Goal: Transaction & Acquisition: Obtain resource

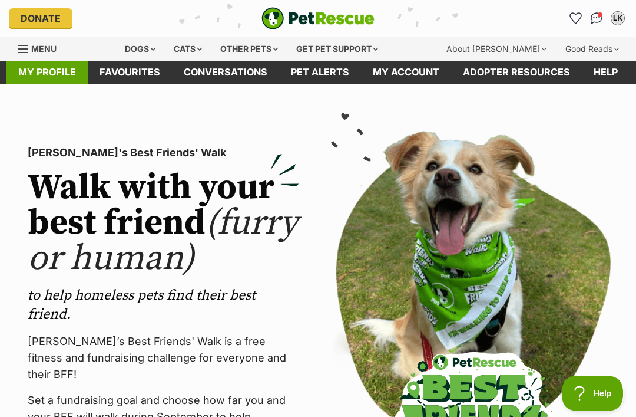
click at [45, 69] on link "My profile" at bounding box center [46, 72] width 81 height 23
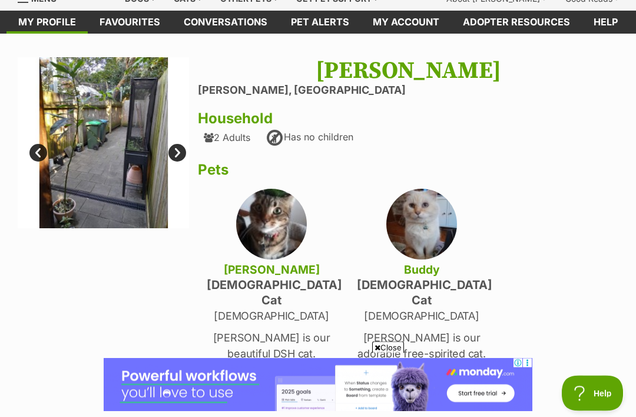
scroll to position [50, 0]
click at [436, 308] on p "[DEMOGRAPHIC_DATA]" at bounding box center [422, 316] width 130 height 16
click at [440, 330] on p "Buddy is our adorable free-spirited cat." at bounding box center [422, 345] width 130 height 32
click at [421, 232] on img at bounding box center [422, 224] width 71 height 71
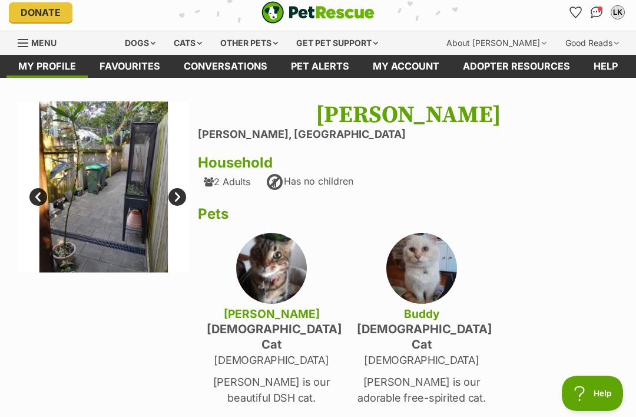
scroll to position [6, 0]
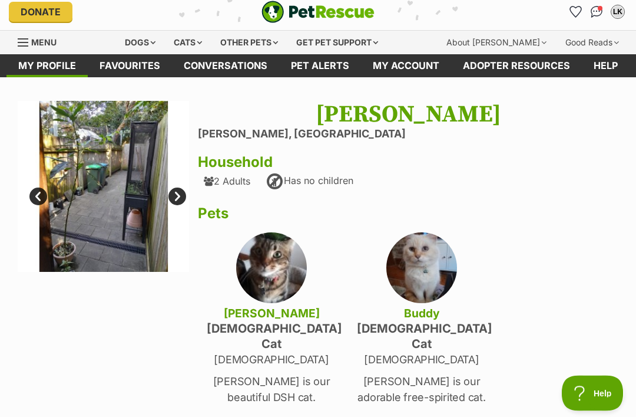
click at [414, 263] on img at bounding box center [422, 268] width 71 height 71
click at [430, 328] on h4 "male Cat" at bounding box center [422, 336] width 130 height 31
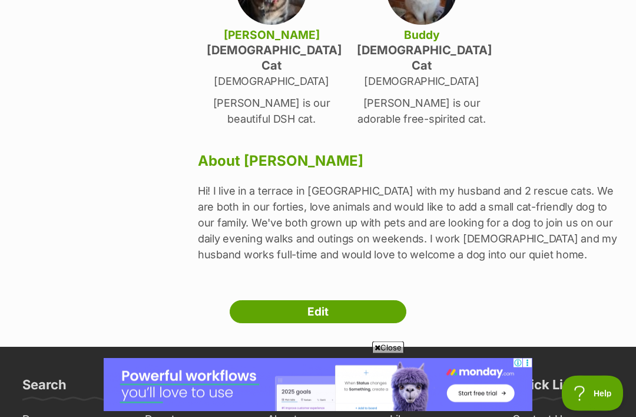
scroll to position [285, 0]
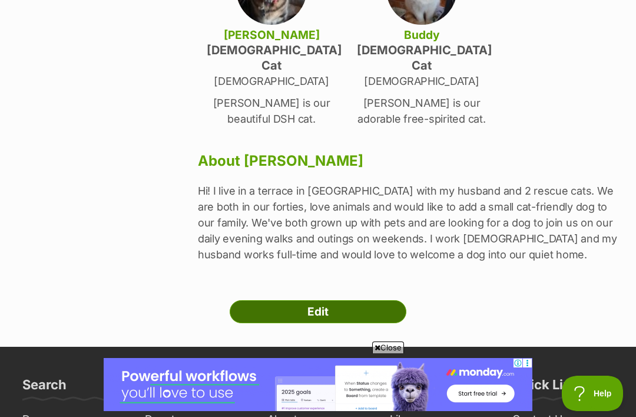
click at [365, 300] on link "Edit" at bounding box center [318, 312] width 177 height 24
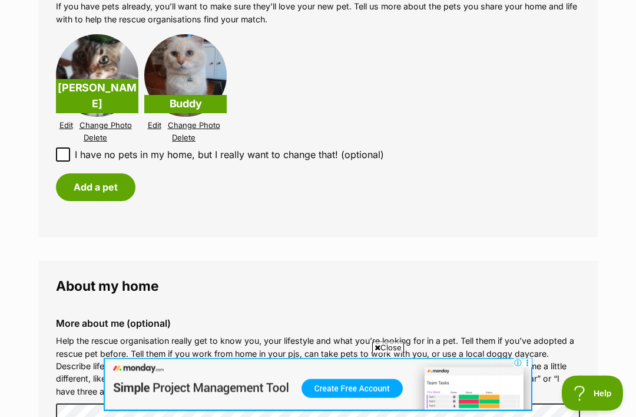
scroll to position [1274, 0]
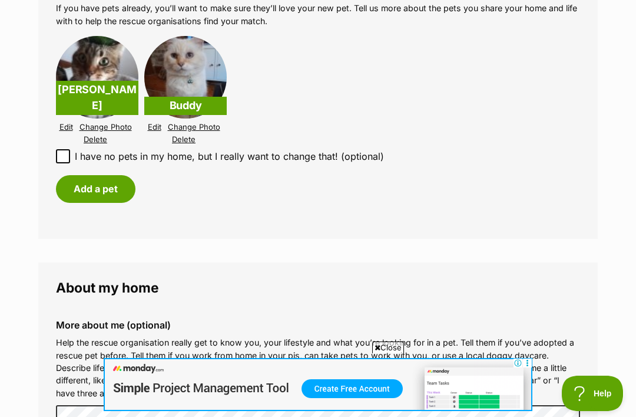
click at [196, 65] on img at bounding box center [185, 77] width 83 height 83
click at [150, 123] on link "Edit" at bounding box center [155, 127] width 14 height 9
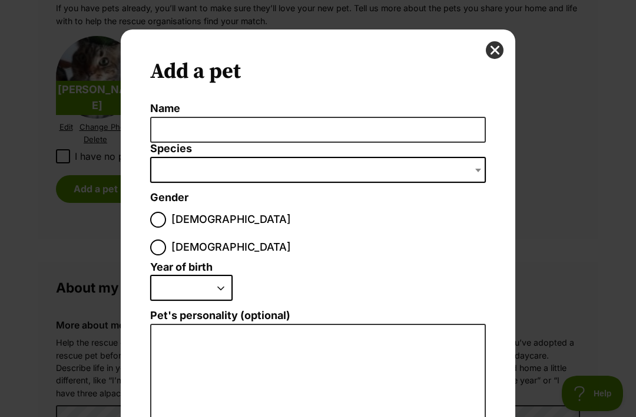
scroll to position [0, 0]
click at [333, 167] on span "Dialog Window - Close (Press escape to close)" at bounding box center [318, 170] width 336 height 26
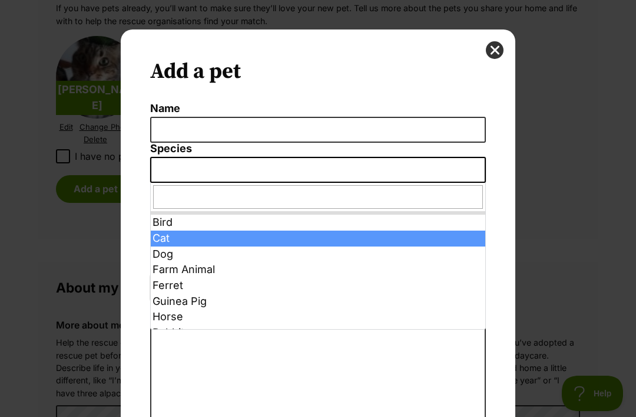
select select "2"
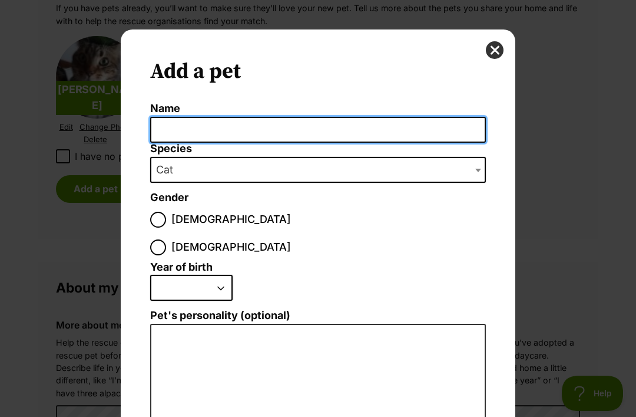
click at [246, 125] on input "Name" at bounding box center [318, 130] width 336 height 27
type input "Buddy"
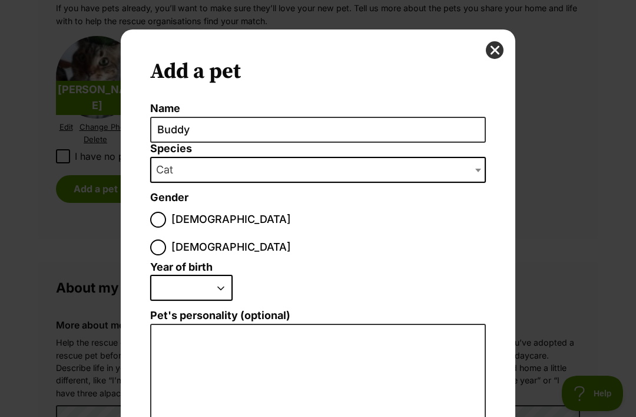
click at [157, 215] on input "Male" at bounding box center [158, 220] width 16 height 16
radio input "true"
click at [227, 275] on select "2025 2024 2023 2022 2021 2020 2019 2018 2017 2016 2015 2014 2013 2012 2011 2010…" at bounding box center [191, 288] width 83 height 26
select select "2020"
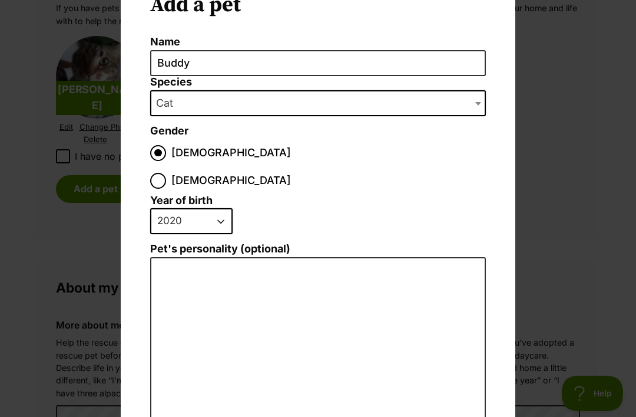
scroll to position [69, 0]
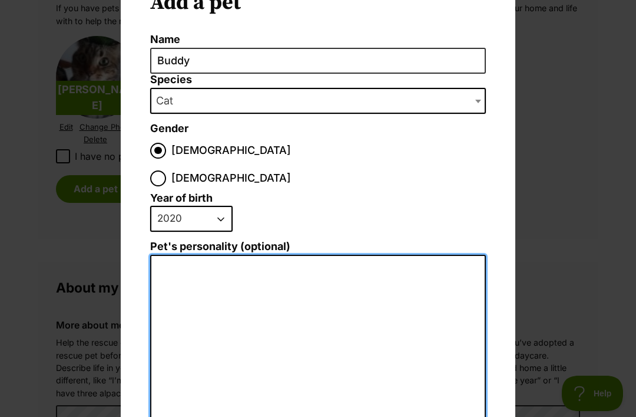
click at [306, 255] on textarea "Pet's personality (optional)" at bounding box center [318, 384] width 336 height 258
click at [254, 255] on textarea "Buddy is a friendly laid back" at bounding box center [318, 384] width 336 height 258
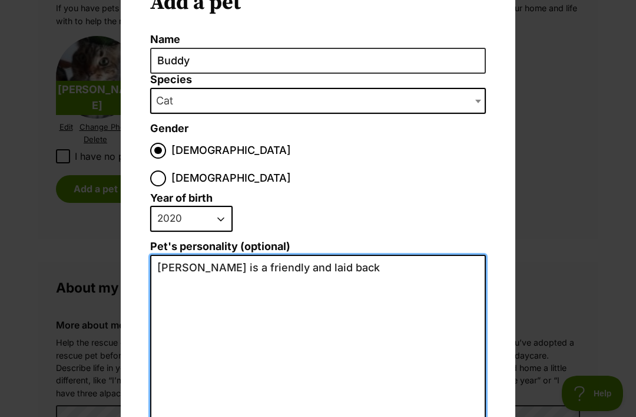
click at [345, 255] on textarea "Buddy is a friendly and laid back" at bounding box center [318, 384] width 336 height 258
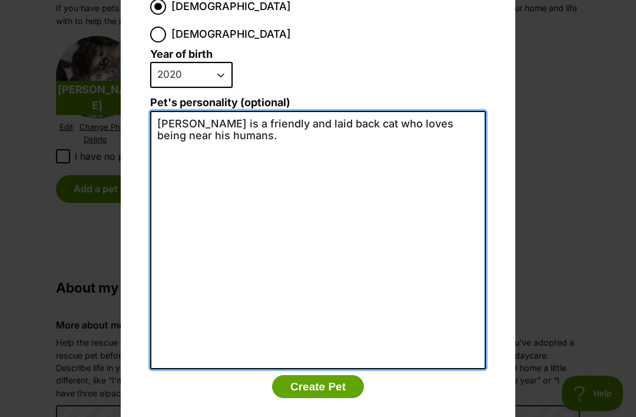
scroll to position [212, 0]
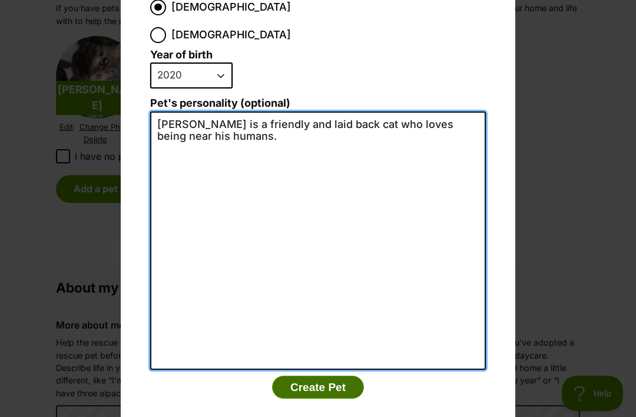
type textarea "Buddy is a friendly and laid back cat who loves being near his humans."
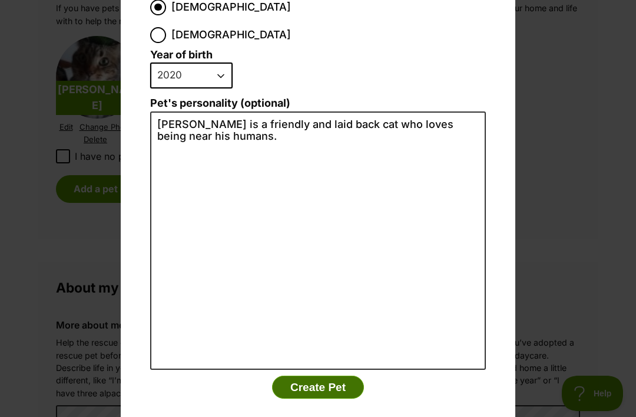
click at [342, 375] on button "Create Pet" at bounding box center [318, 387] width 92 height 24
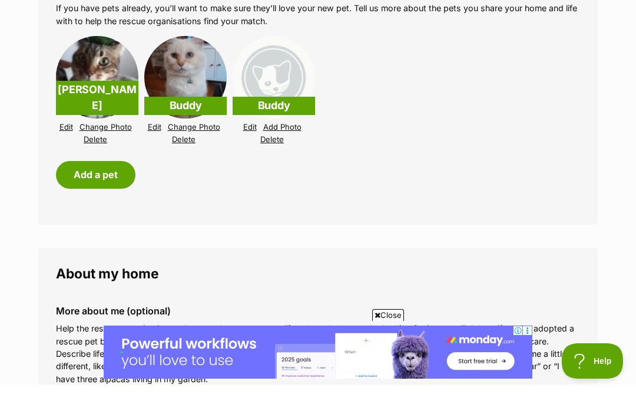
scroll to position [1274, 0]
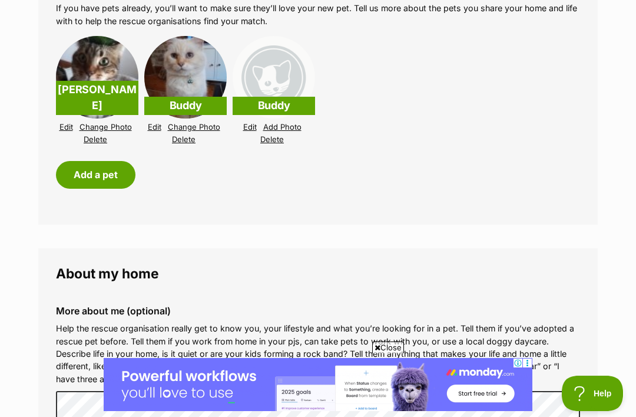
click at [277, 135] on link "Delete" at bounding box center [272, 139] width 24 height 9
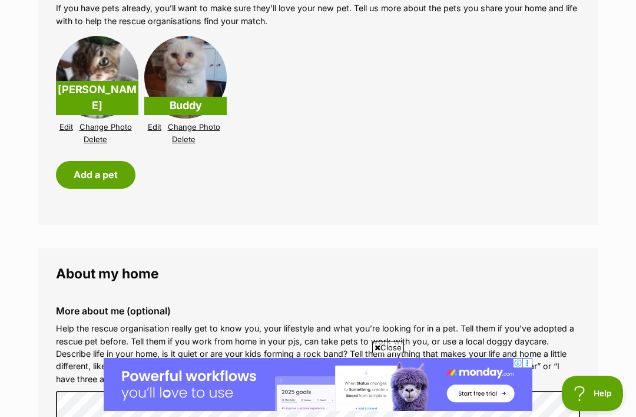
click at [192, 74] on img at bounding box center [185, 77] width 83 height 83
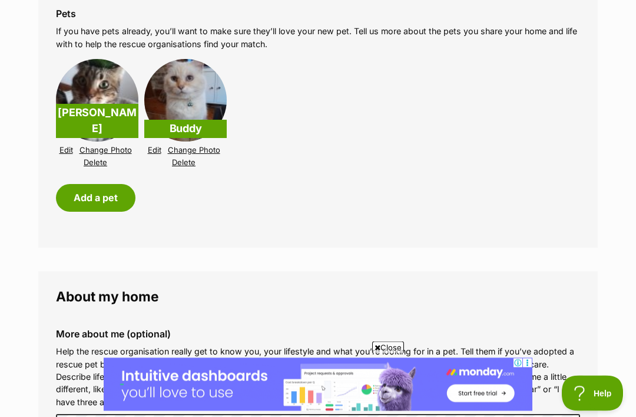
scroll to position [1249, 0]
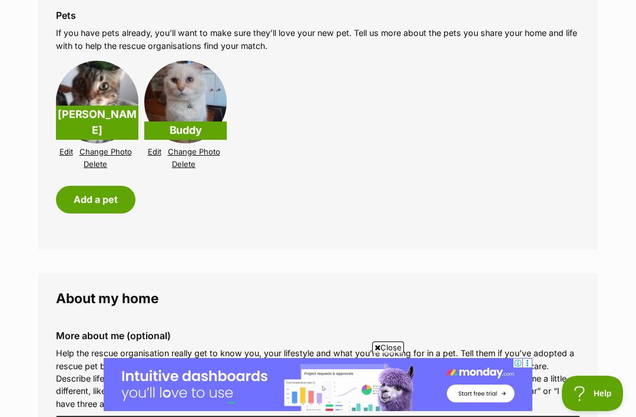
click at [156, 147] on link "Edit" at bounding box center [155, 151] width 14 height 9
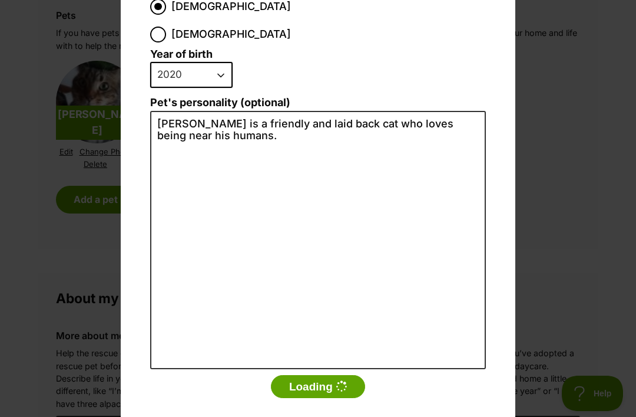
scroll to position [212, 0]
click at [546, 136] on div "Add a pet Name Buddy Species Bird Cat Dog Farm Animal Ferret Guinea Pig Horse R…" at bounding box center [318, 208] width 636 height 417
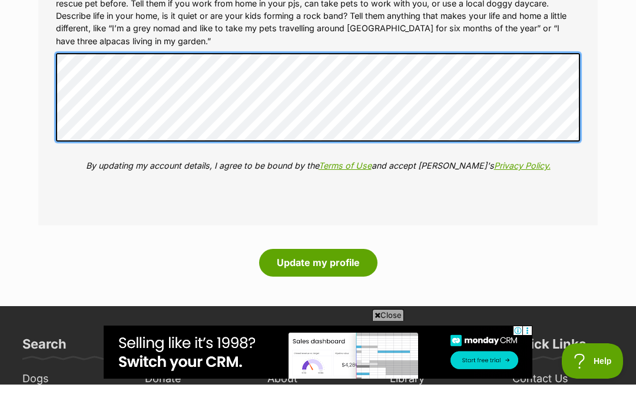
scroll to position [1598, 0]
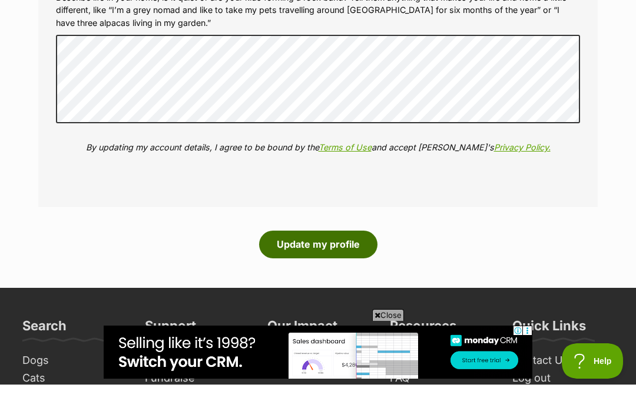
click at [358, 263] on button "Update my profile" at bounding box center [318, 276] width 118 height 27
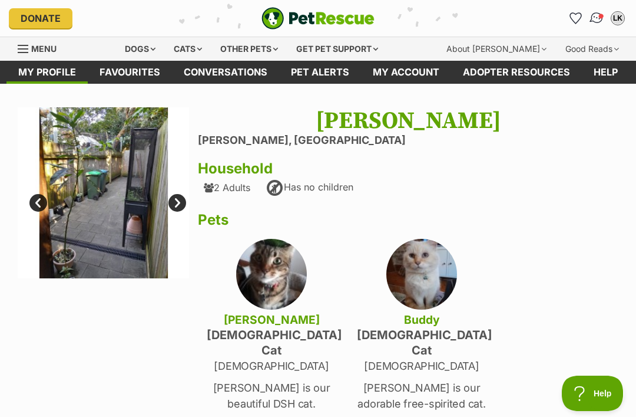
click at [599, 13] on img "Conversations" at bounding box center [597, 18] width 16 height 15
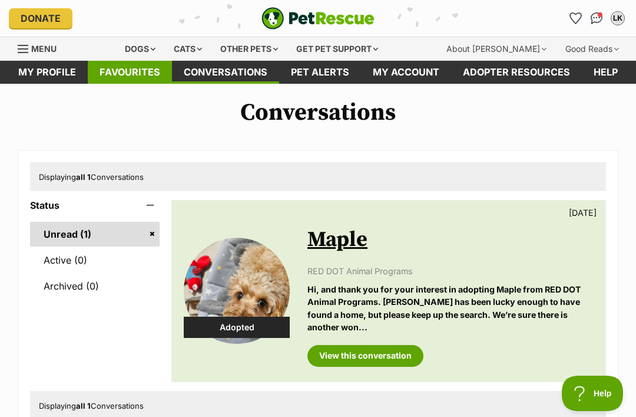
click at [143, 75] on link "Favourites" at bounding box center [130, 72] width 84 height 23
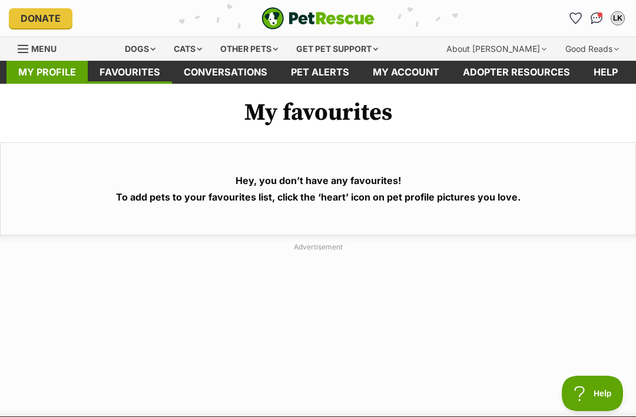
click at [50, 70] on link "My profile" at bounding box center [46, 72] width 81 height 23
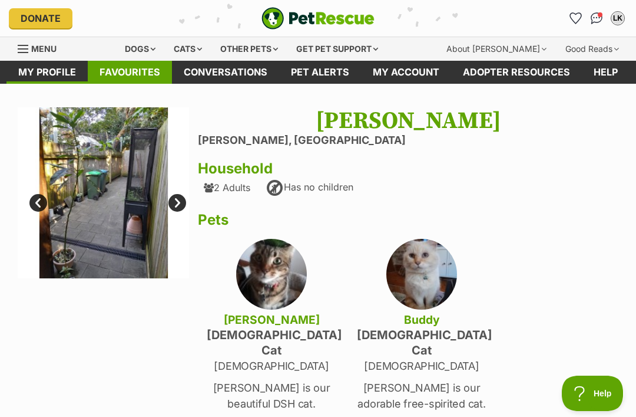
click at [133, 76] on link "Favourites" at bounding box center [130, 72] width 84 height 23
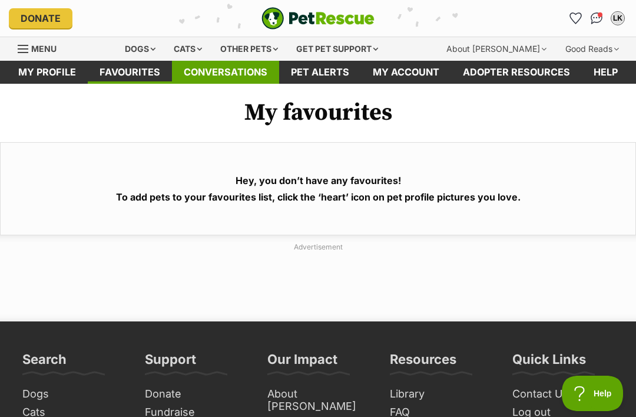
click at [233, 72] on link "Conversations" at bounding box center [225, 72] width 107 height 23
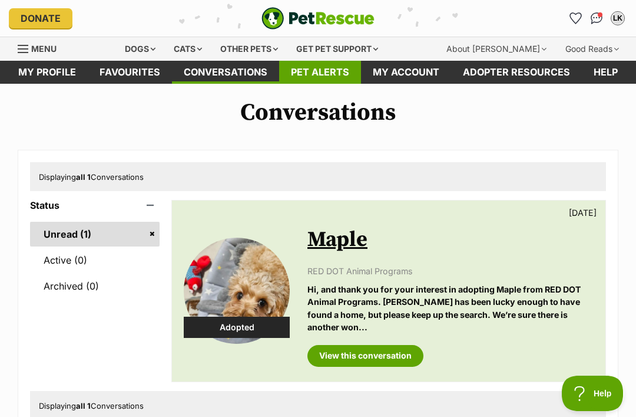
click at [326, 74] on link "Pet alerts" at bounding box center [320, 72] width 82 height 23
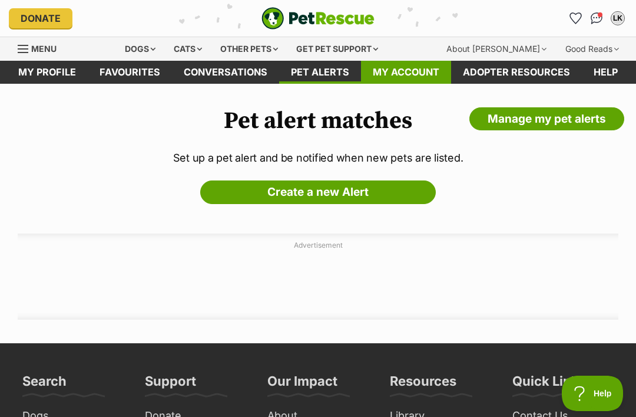
click at [420, 71] on link "My account" at bounding box center [406, 72] width 90 height 23
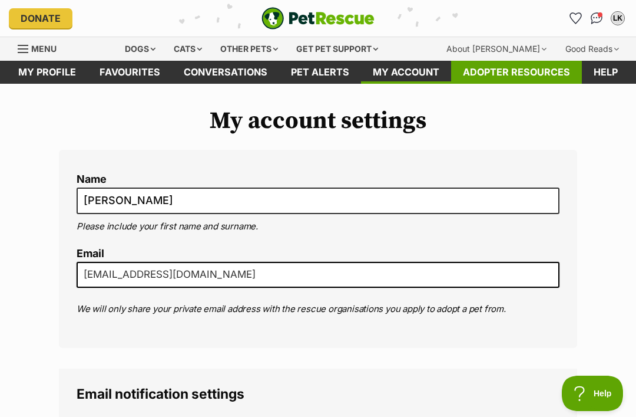
click at [529, 74] on link "Adopter resources" at bounding box center [516, 72] width 131 height 23
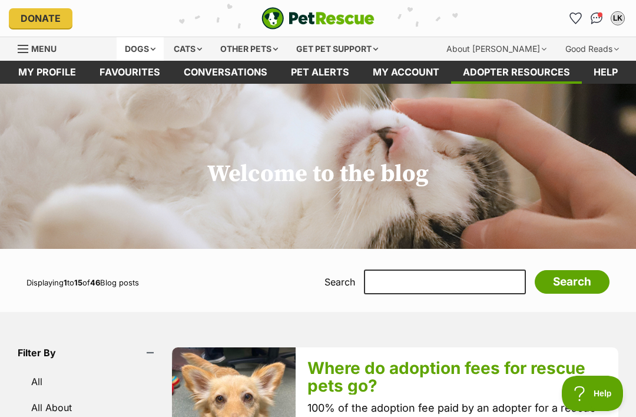
click at [148, 39] on div "Dogs" at bounding box center [140, 49] width 47 height 24
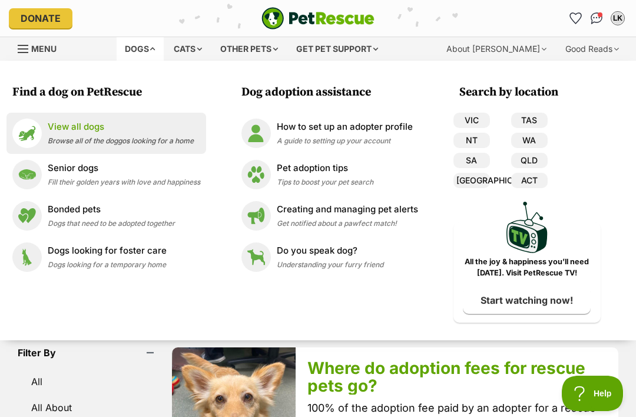
click at [118, 133] on p "View all dogs" at bounding box center [121, 127] width 146 height 14
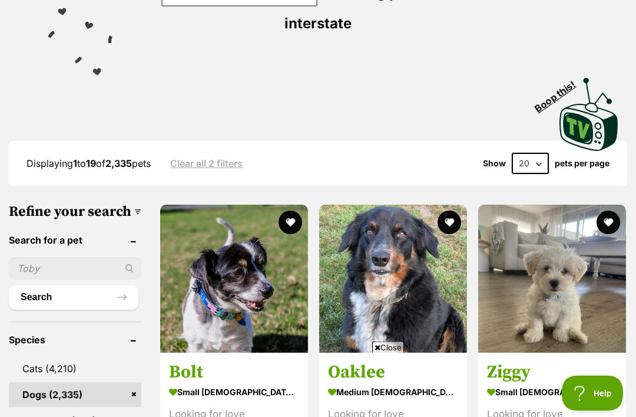
scroll to position [274, 0]
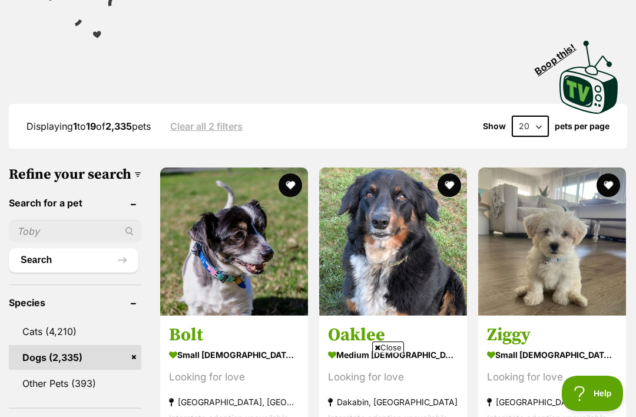
click at [73, 220] on input "text" at bounding box center [75, 231] width 133 height 22
type input "Casper"
click at [50, 248] on button "Search" at bounding box center [74, 260] width 130 height 24
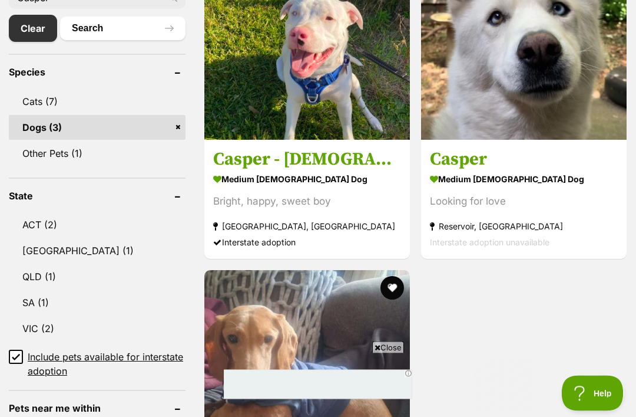
scroll to position [475, 0]
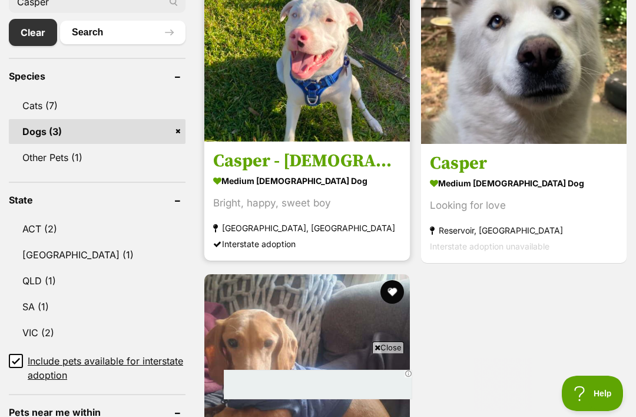
click at [318, 172] on h3 "Casper - 9 Month Old Staffy X" at bounding box center [307, 161] width 188 height 22
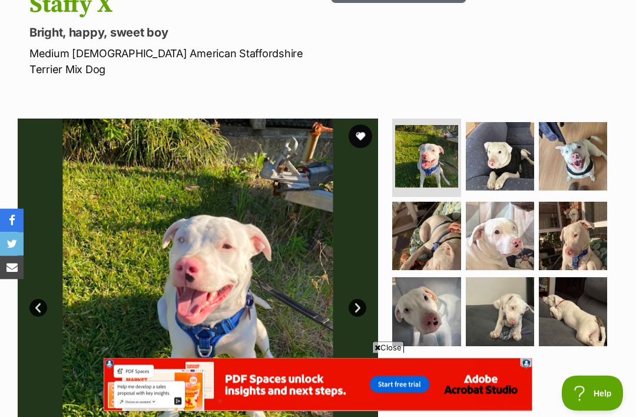
scroll to position [198, 0]
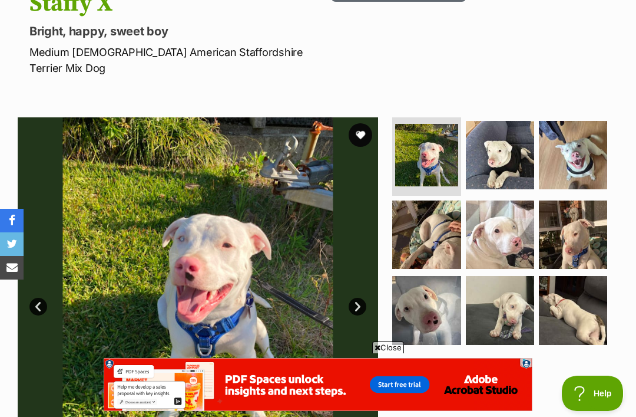
click at [380, 219] on section "Available 1 of 9 images 1 of 9 images 1 of 9 images 1 of 9 images 1 of 9 images…" at bounding box center [318, 289] width 636 height 378
click at [352, 298] on link "Next" at bounding box center [358, 307] width 18 height 18
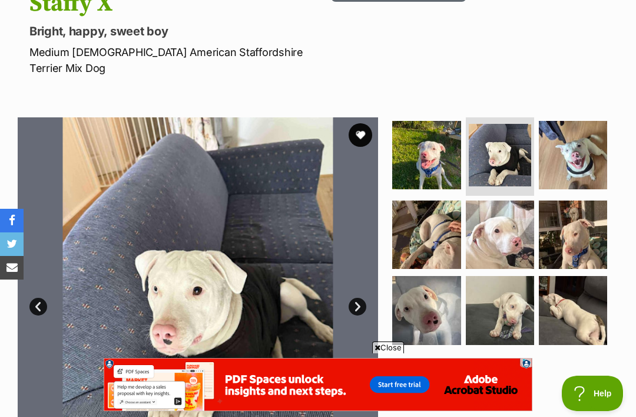
click at [359, 298] on link "Next" at bounding box center [358, 307] width 18 height 18
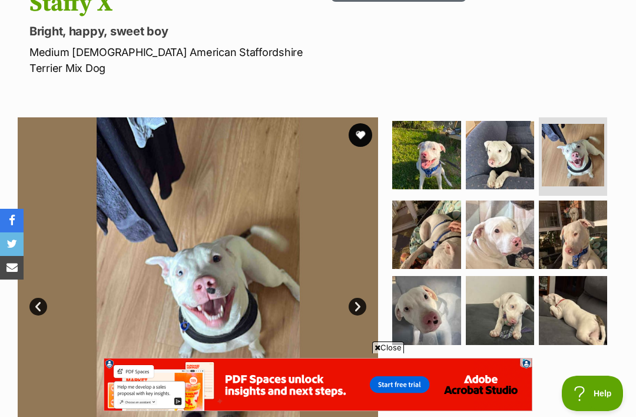
click at [357, 298] on link "Next" at bounding box center [358, 307] width 18 height 18
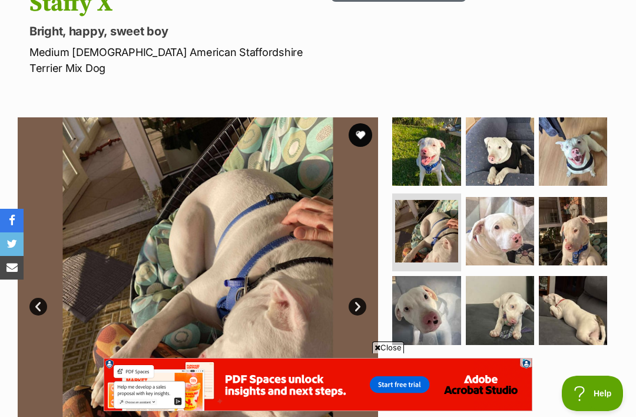
click at [355, 298] on link "Next" at bounding box center [358, 307] width 18 height 18
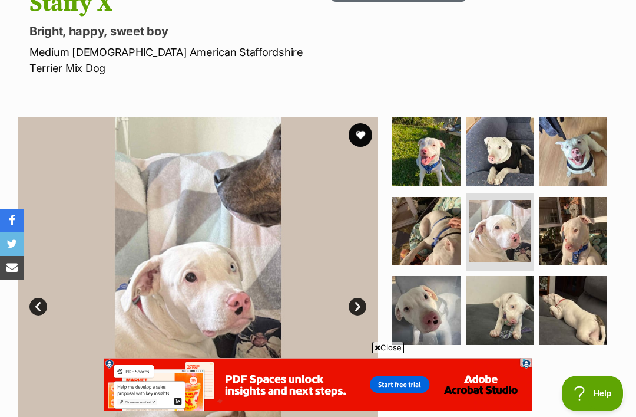
click at [355, 298] on link "Next" at bounding box center [358, 307] width 18 height 18
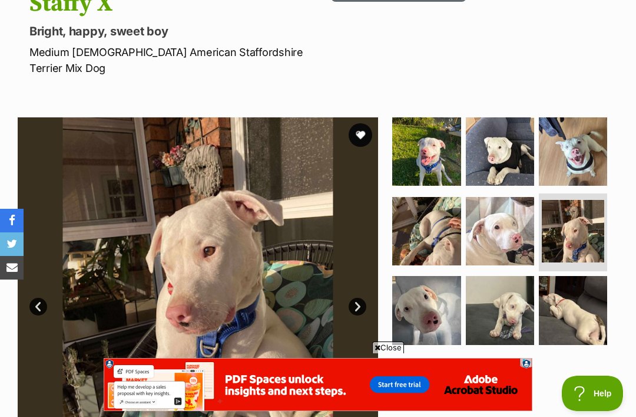
click at [357, 298] on link "Next" at bounding box center [358, 307] width 18 height 18
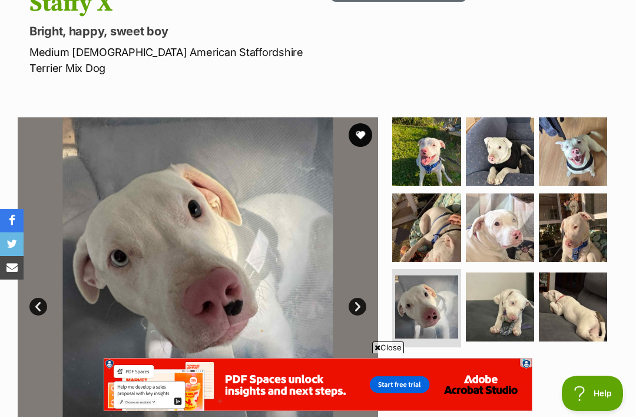
click at [375, 272] on img at bounding box center [198, 297] width 361 height 361
click at [357, 298] on link "Next" at bounding box center [358, 307] width 18 height 18
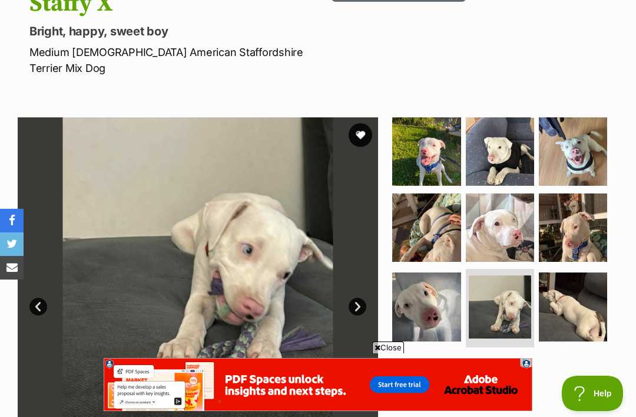
click at [354, 298] on link "Next" at bounding box center [358, 307] width 18 height 18
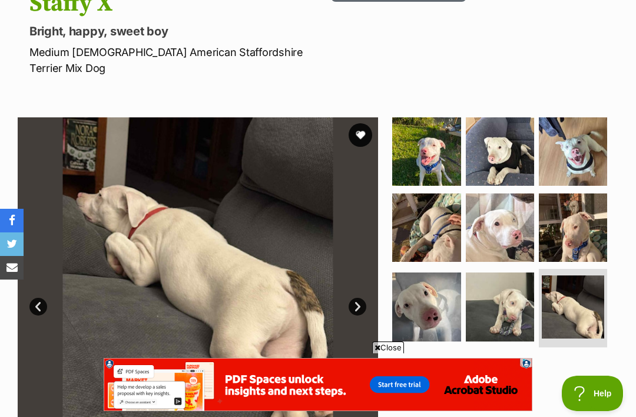
click at [354, 298] on link "Next" at bounding box center [358, 307] width 18 height 18
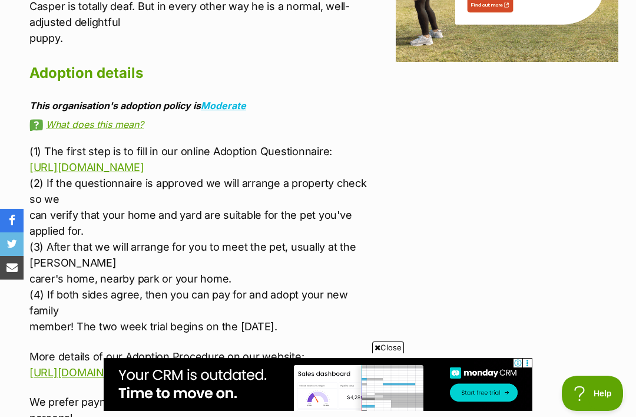
scroll to position [0, 0]
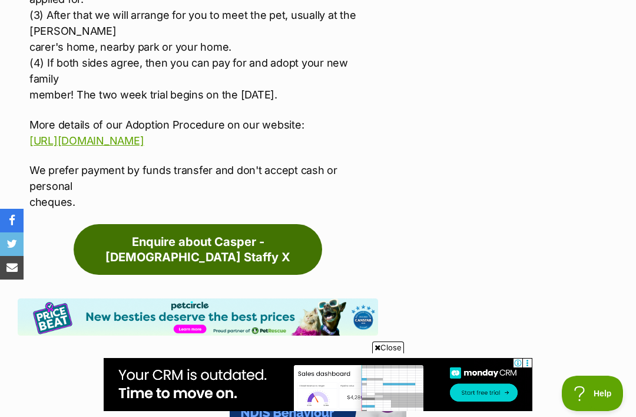
click at [234, 224] on link "Enquire about Casper - 9 Month Old Staffy X" at bounding box center [198, 249] width 249 height 51
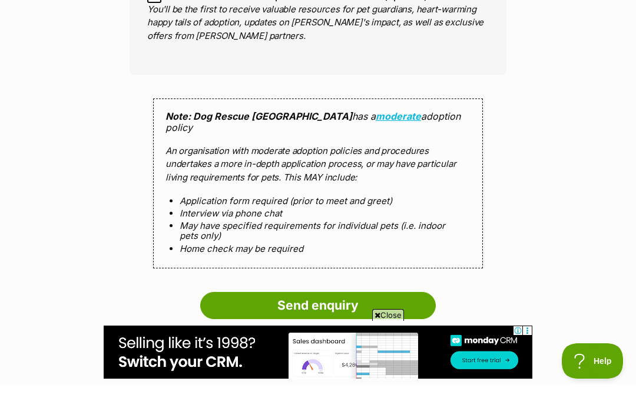
scroll to position [1051, 0]
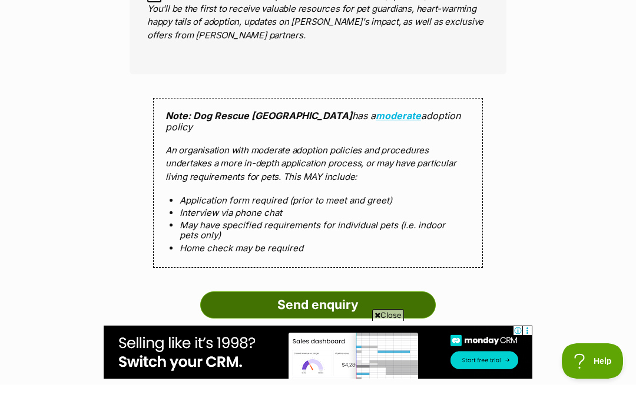
click at [373, 324] on input "Send enquiry" at bounding box center [318, 337] width 236 height 27
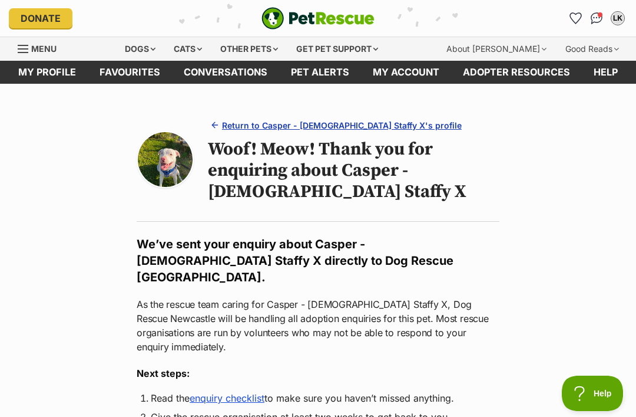
click at [327, 124] on span "Return to Casper - [DEMOGRAPHIC_DATA] Staffy X's profile" at bounding box center [342, 125] width 240 height 12
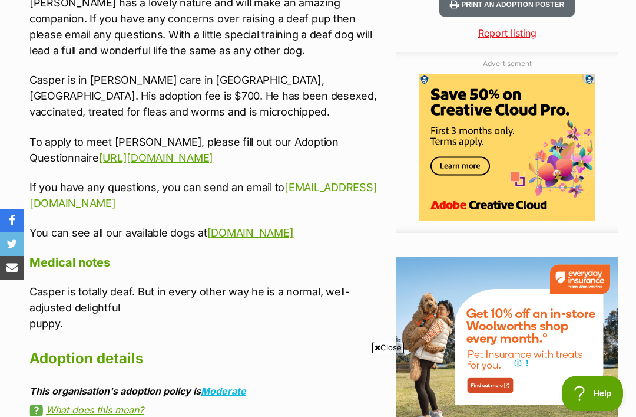
scroll to position [1447, 0]
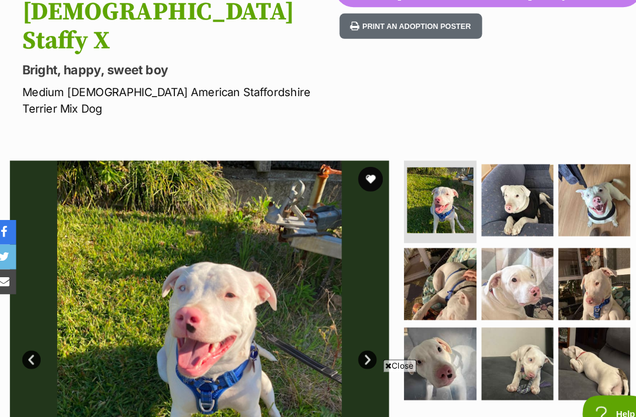
scroll to position [171, 0]
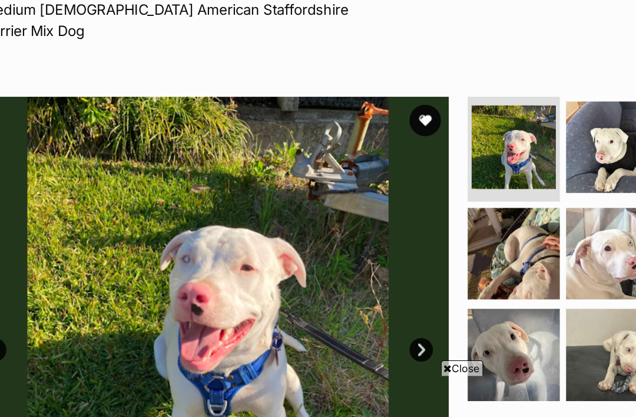
click at [349, 325] on link "Next" at bounding box center [358, 334] width 18 height 18
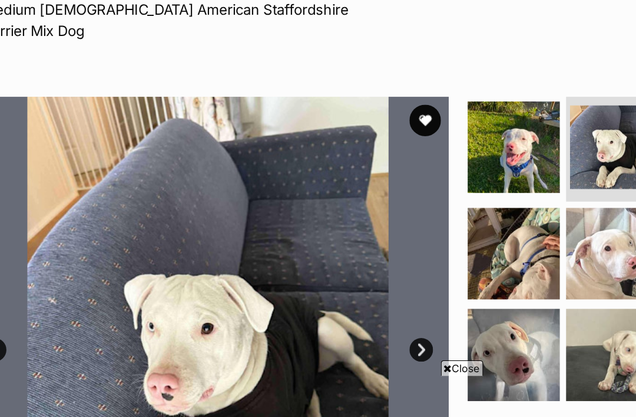
click at [349, 325] on link "Next" at bounding box center [358, 334] width 18 height 18
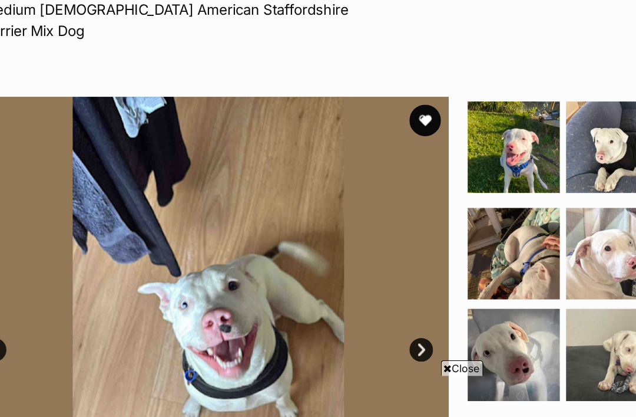
click at [349, 325] on link "Next" at bounding box center [358, 334] width 18 height 18
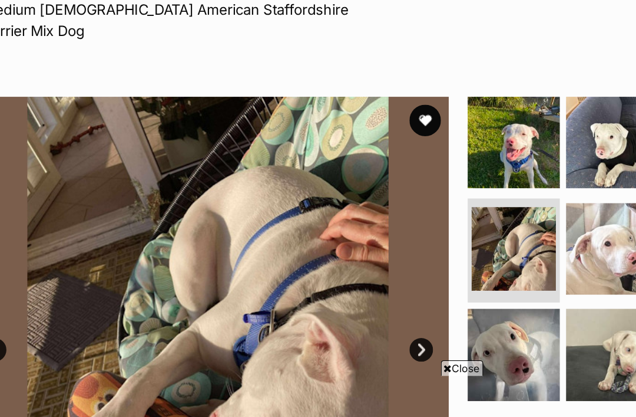
click at [349, 325] on link "Next" at bounding box center [358, 334] width 18 height 18
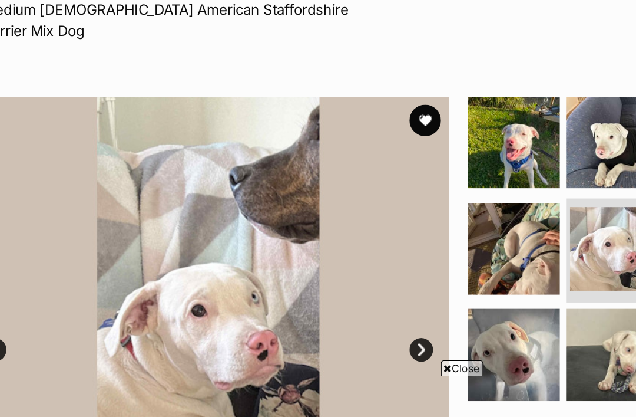
click at [372, 341] on span "Close" at bounding box center [388, 347] width 32 height 12
click at [349, 325] on link "Next" at bounding box center [358, 334] width 18 height 18
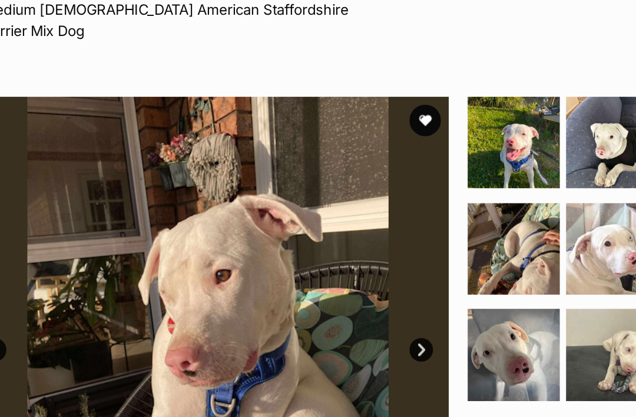
click at [349, 325] on link "Next" at bounding box center [358, 334] width 18 height 18
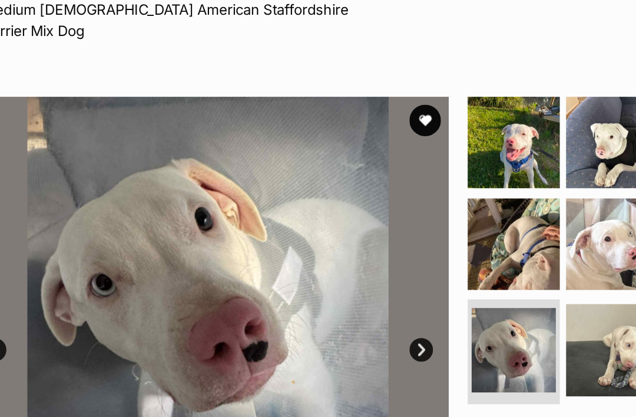
click at [349, 325] on link "Next" at bounding box center [358, 334] width 18 height 18
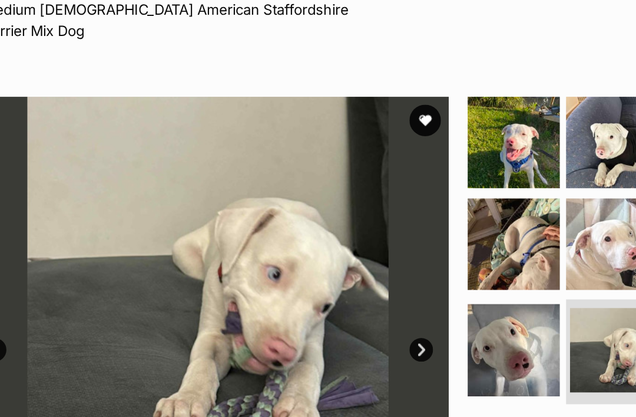
click at [349, 325] on link "Next" at bounding box center [358, 334] width 18 height 18
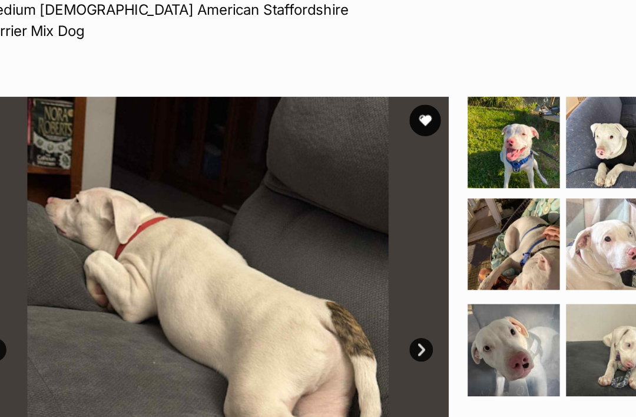
click at [349, 325] on link "Next" at bounding box center [358, 334] width 18 height 18
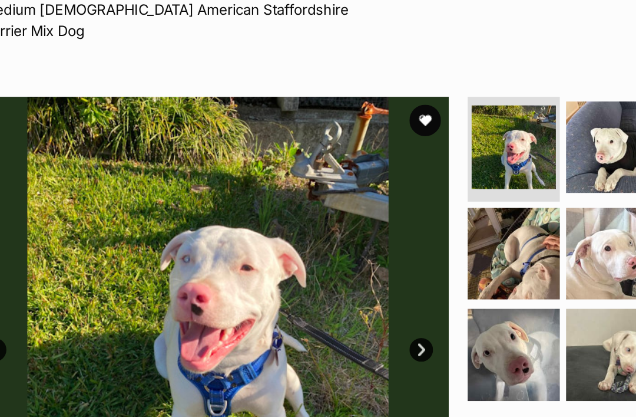
click at [349, 325] on link "Next" at bounding box center [358, 334] width 18 height 18
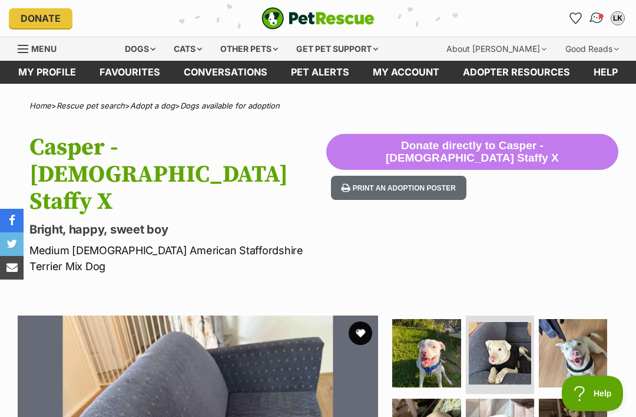
scroll to position [0, 0]
click at [599, 10] on link "Conversations" at bounding box center [597, 18] width 24 height 24
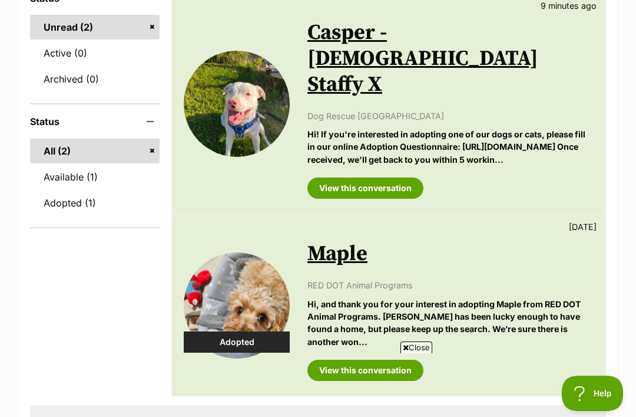
scroll to position [144, 0]
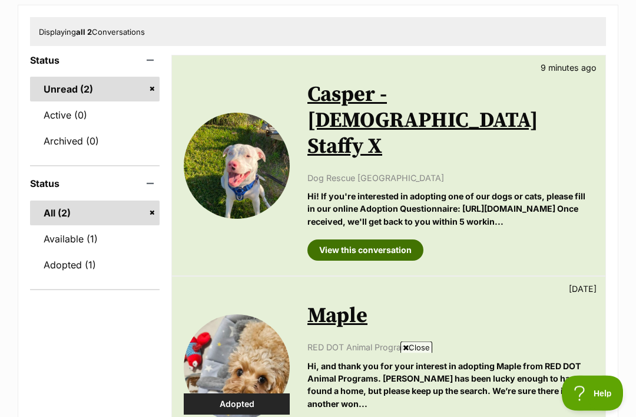
click at [386, 240] on link "View this conversation" at bounding box center [366, 250] width 116 height 21
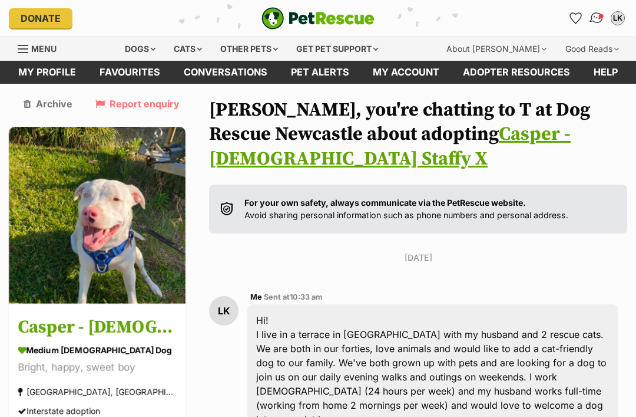
click at [593, 21] on img "Conversations" at bounding box center [597, 18] width 16 height 15
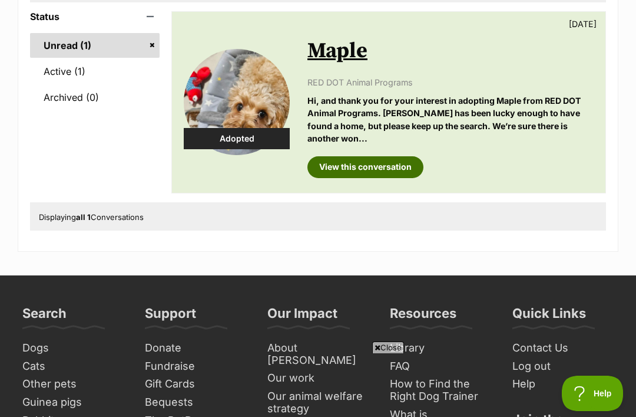
click at [407, 160] on link "View this conversation" at bounding box center [366, 166] width 116 height 21
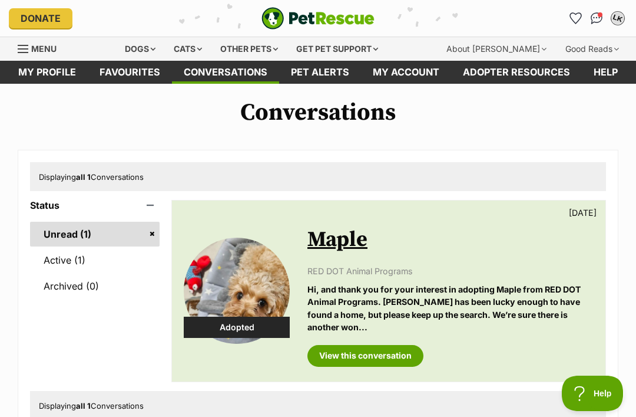
click at [614, 23] on div "LK" at bounding box center [618, 18] width 18 height 18
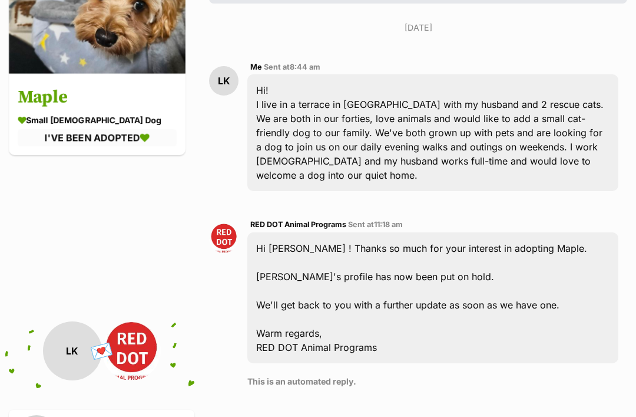
scroll to position [136, 0]
